Goal: Information Seeking & Learning: Learn about a topic

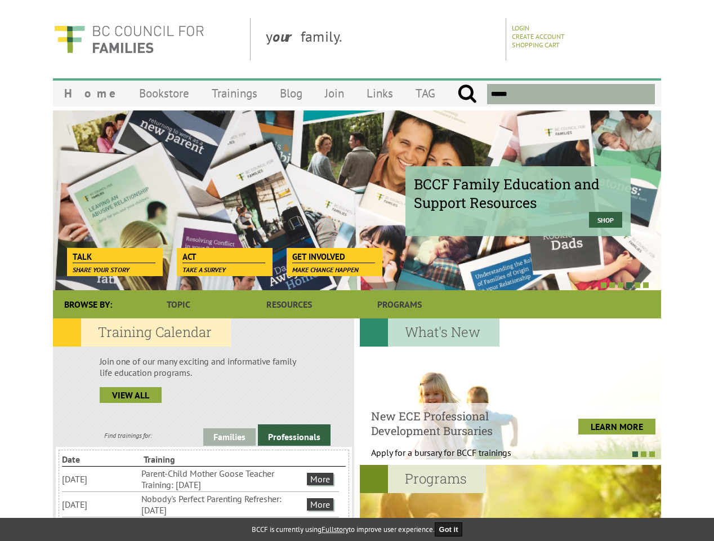
click at [357, 279] on div at bounding box center [345, 284] width 608 height 11
click at [357, 200] on div "BCCF Family Education and Support Resources Shop" at bounding box center [357, 200] width 608 height 180
click at [345, 284] on div at bounding box center [345, 284] width 608 height 11
click at [229, 436] on link "Families" at bounding box center [229, 436] width 52 height 17
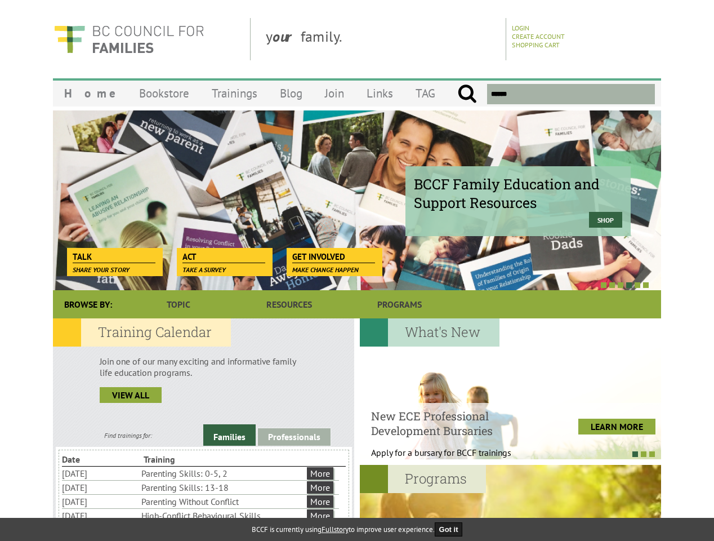
click at [294, 435] on link "Professionals" at bounding box center [294, 436] width 73 height 17
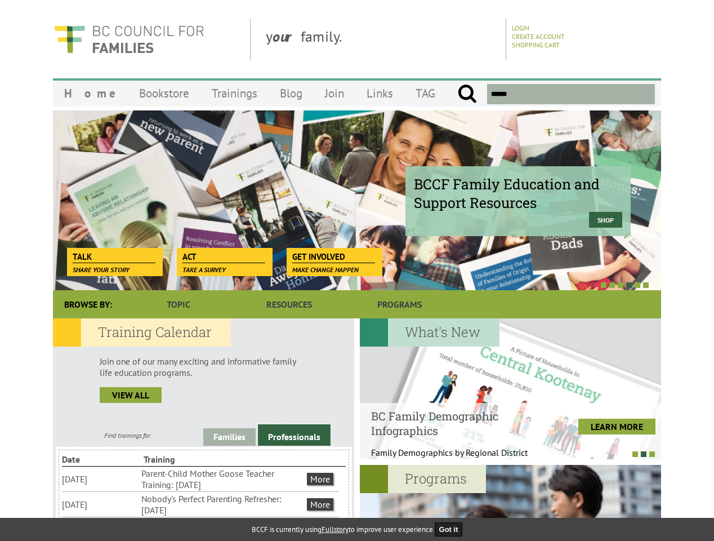
click at [201, 504] on li "Nobody's Perfect Parenting Refresher: [DATE]" at bounding box center [222, 504] width 163 height 25
click at [510, 389] on div at bounding box center [510, 388] width 301 height 141
click at [505, 453] on div at bounding box center [504, 453] width 301 height 11
click at [510, 502] on div at bounding box center [510, 535] width 301 height 141
click at [452, 529] on button "Got it" at bounding box center [449, 529] width 28 height 14
